Goal: Task Accomplishment & Management: Use online tool/utility

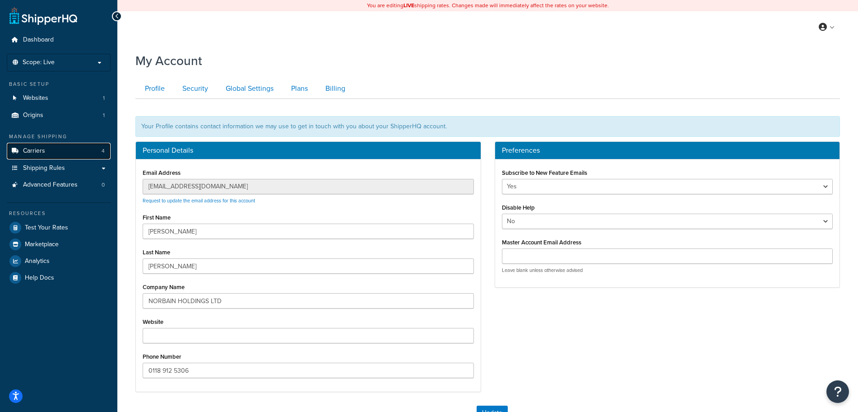
click at [47, 154] on link "Carriers 4" at bounding box center [59, 151] width 104 height 17
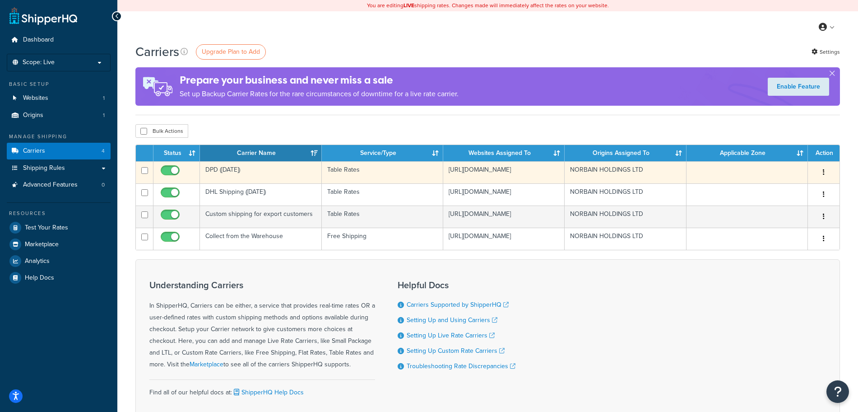
click at [251, 172] on td "DPD (Oct 23)" at bounding box center [260, 172] width 121 height 22
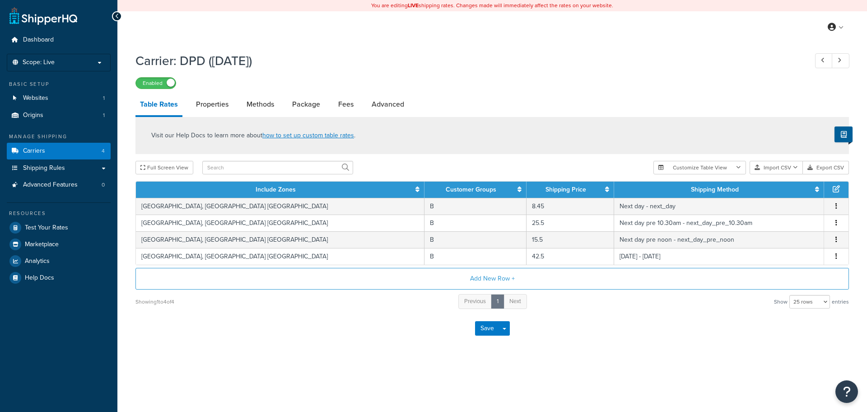
select select "25"
click at [45, 152] on link "Carriers 4" at bounding box center [59, 151] width 104 height 17
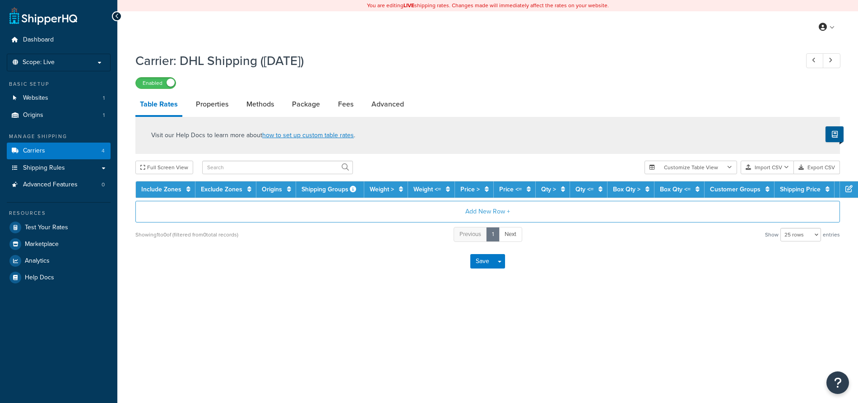
select select "25"
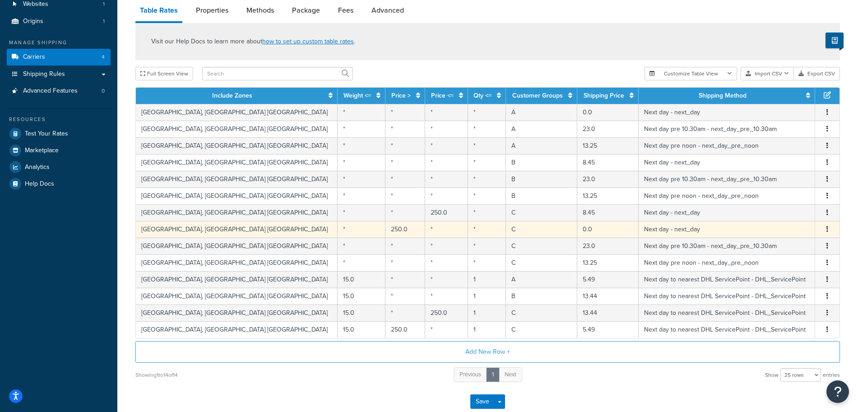
scroll to position [147, 0]
